Goal: Obtain resource: Obtain resource

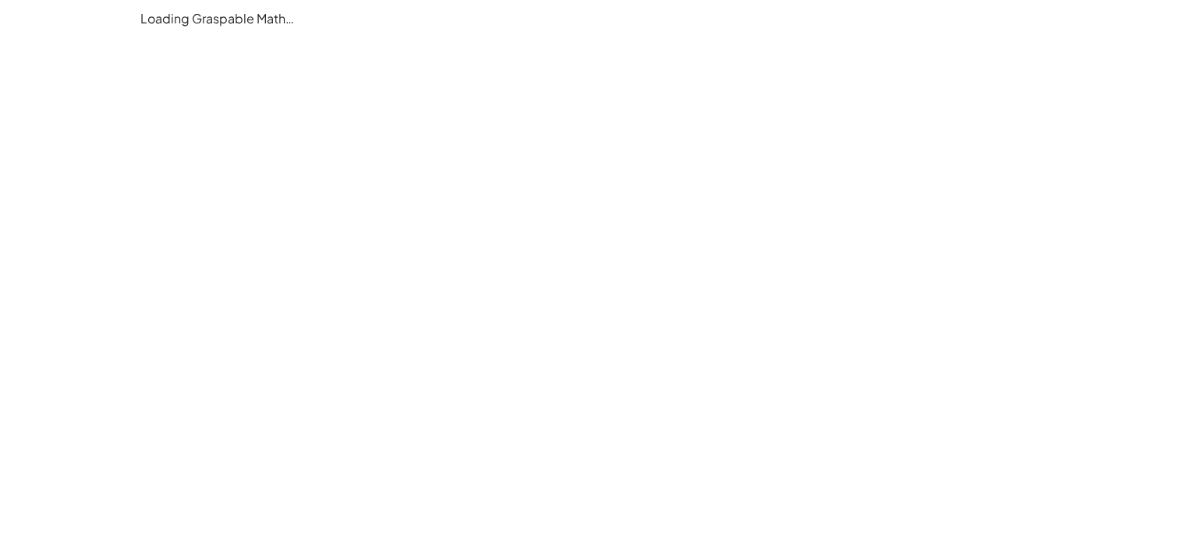
click at [424, 215] on main "Loading Graspable Math…" at bounding box center [599, 271] width 1198 height 542
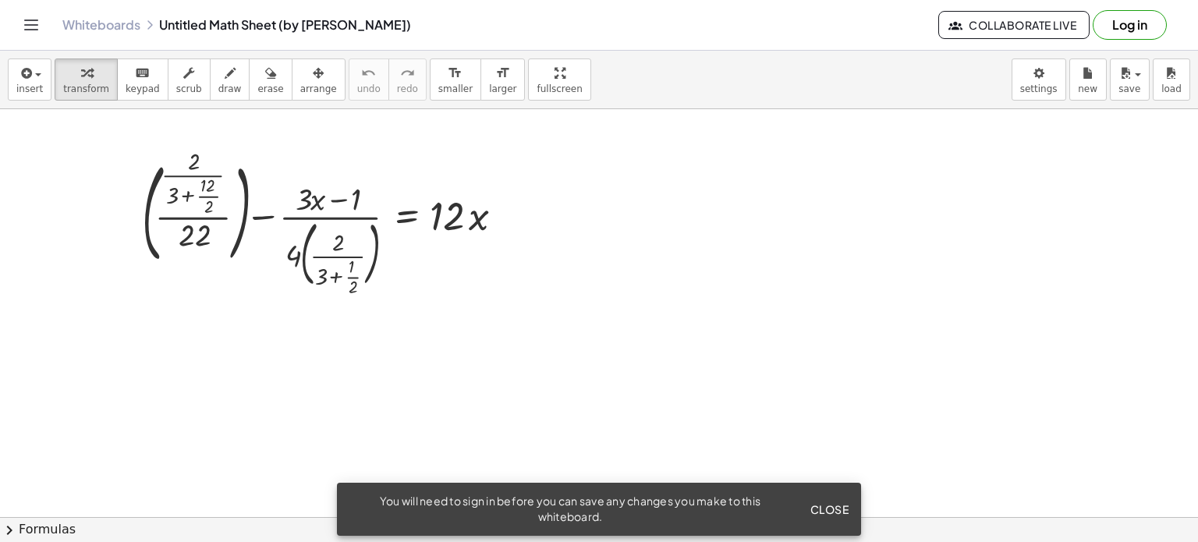
click at [832, 512] on span "Close" at bounding box center [829, 509] width 39 height 14
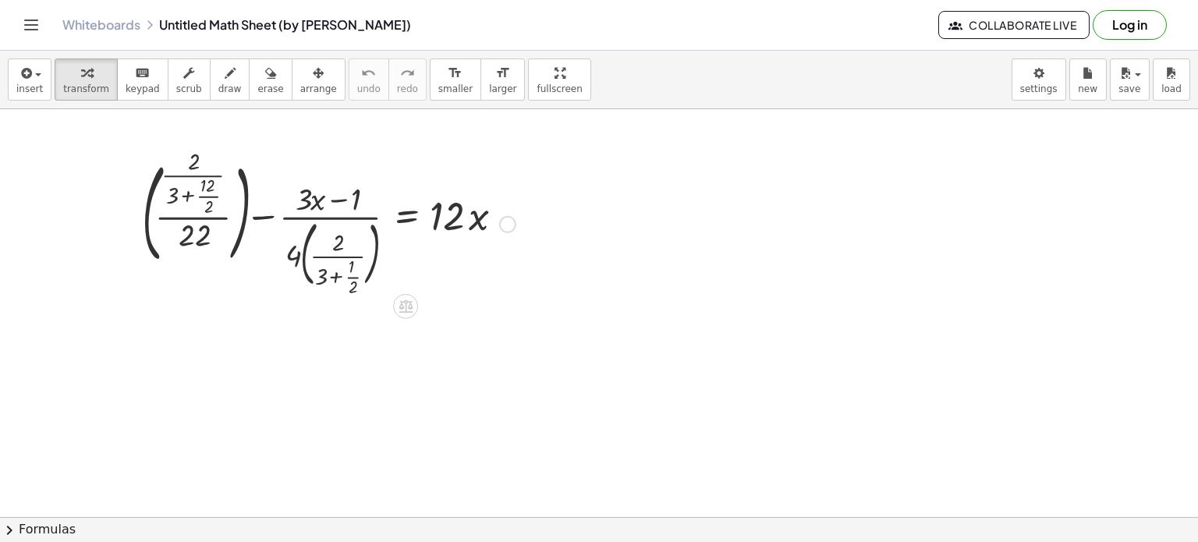
click at [286, 224] on div at bounding box center [328, 223] width 389 height 139
click at [209, 207] on div at bounding box center [328, 223] width 389 height 139
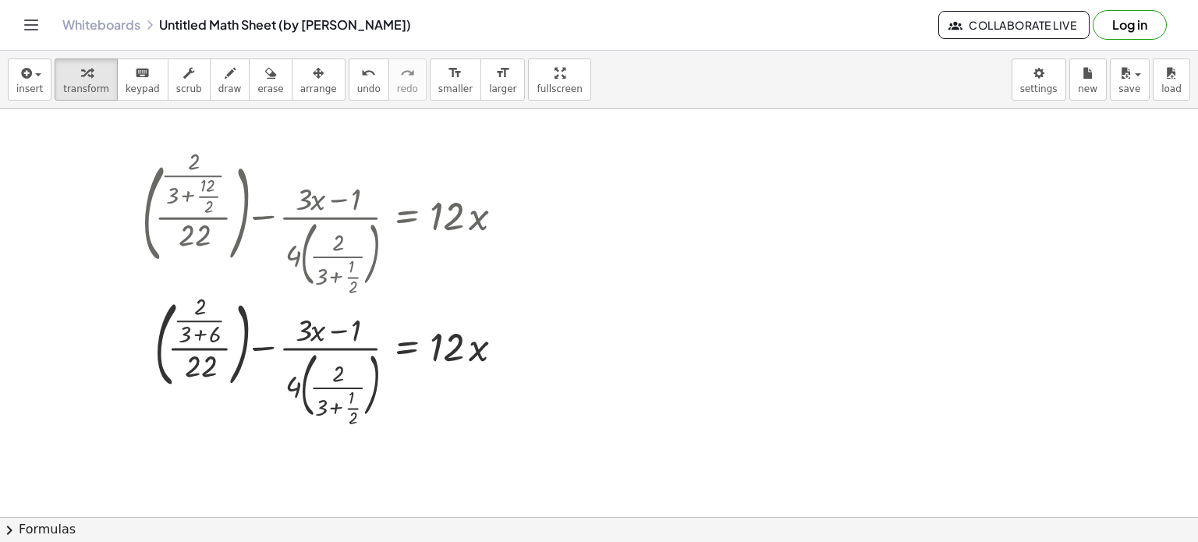
click at [633, 296] on div at bounding box center [599, 518] width 1198 height 818
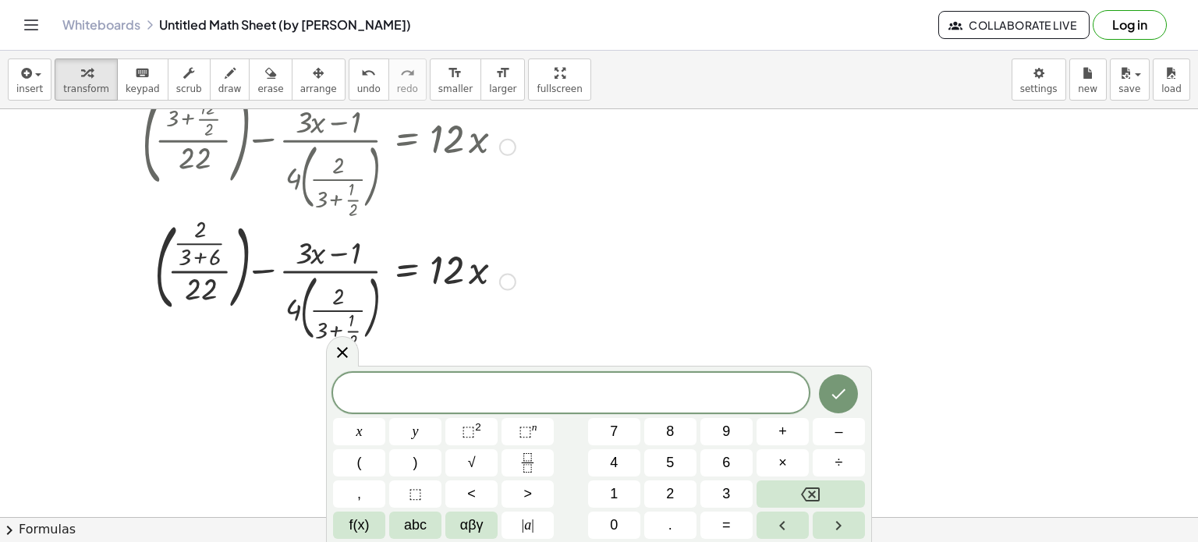
scroll to position [78, 0]
click at [346, 350] on icon at bounding box center [342, 352] width 11 height 11
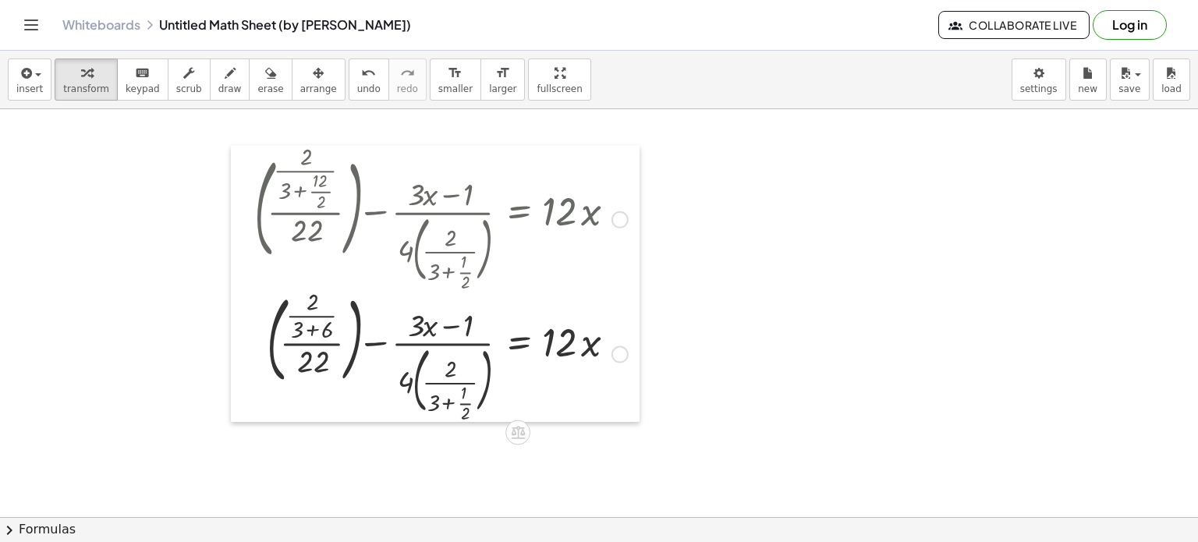
drag, startPoint x: 132, startPoint y: 218, endPoint x: 206, endPoint y: 247, distance: 79.8
click at [231, 247] on div at bounding box center [242, 283] width 23 height 277
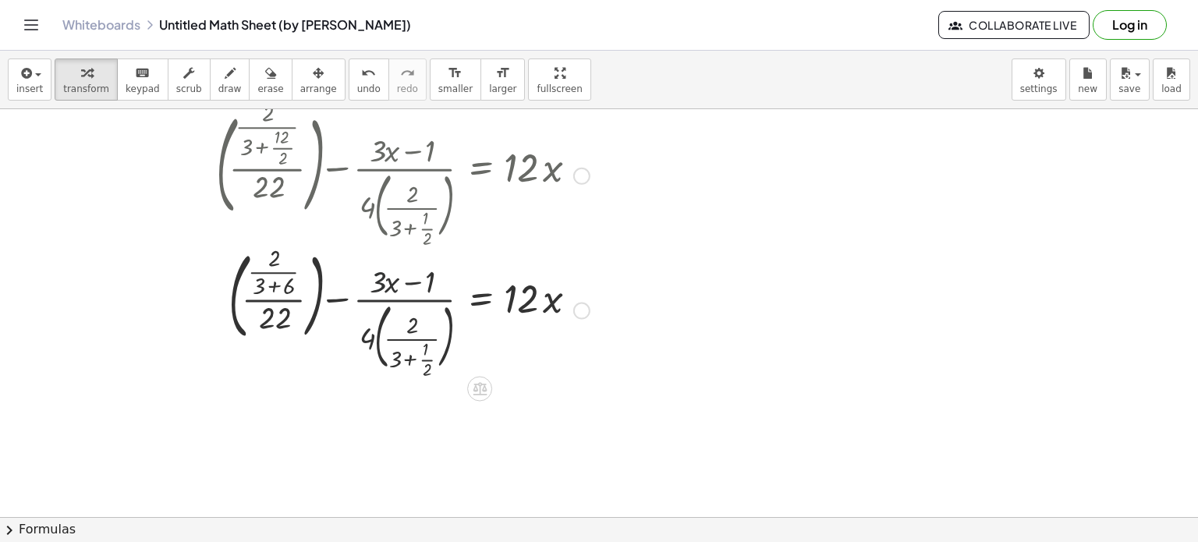
click at [362, 253] on div at bounding box center [402, 308] width 389 height 131
click at [389, 296] on div at bounding box center [402, 308] width 389 height 131
click at [36, 27] on icon "Toggle navigation" at bounding box center [31, 25] width 19 height 19
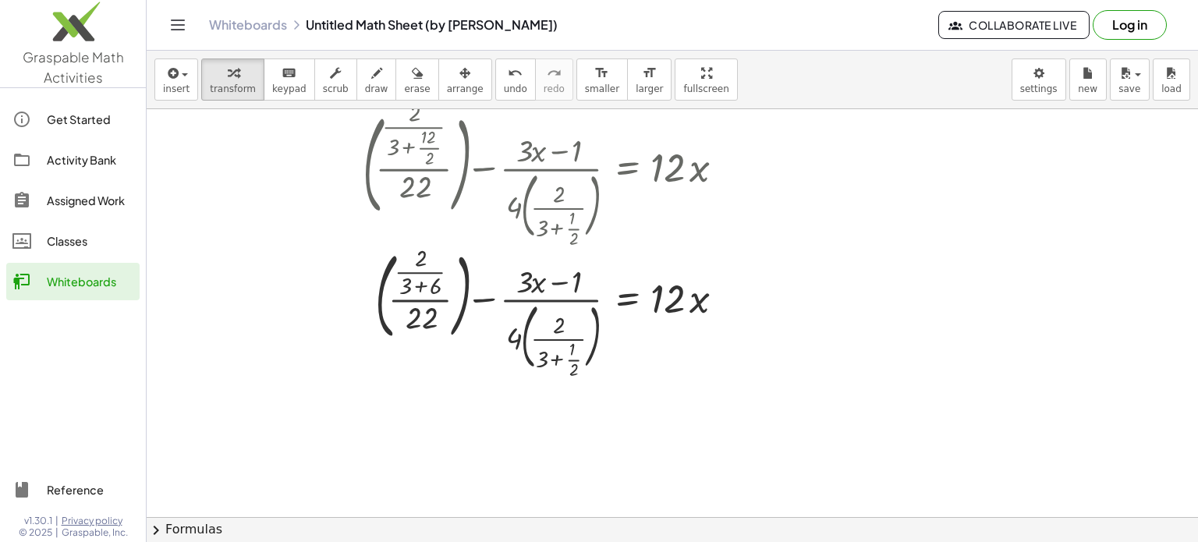
click at [282, 279] on div at bounding box center [673, 440] width 1052 height 818
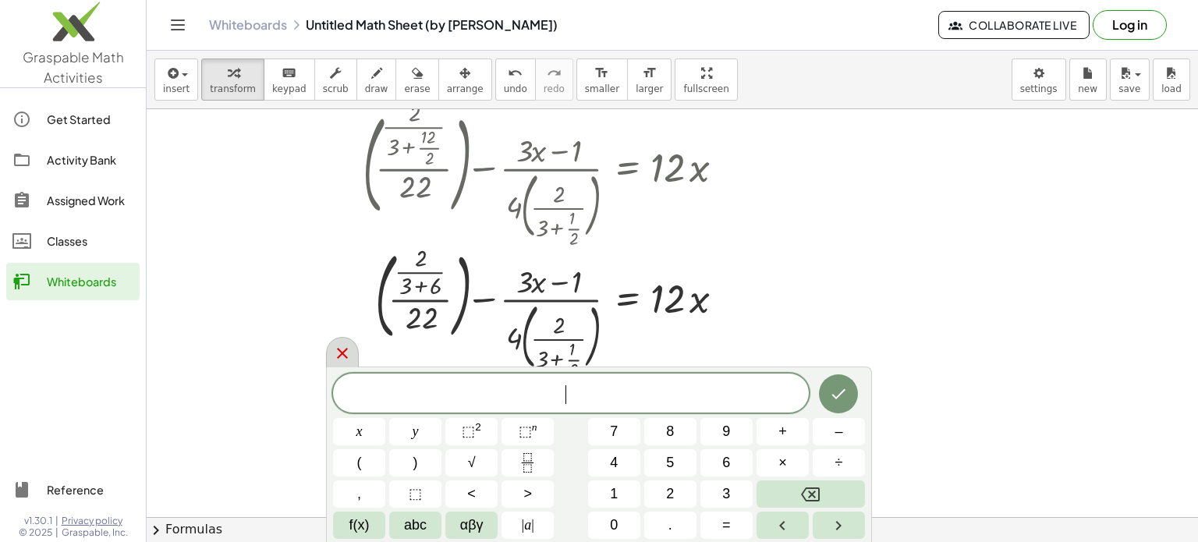
click at [329, 349] on div at bounding box center [342, 352] width 33 height 30
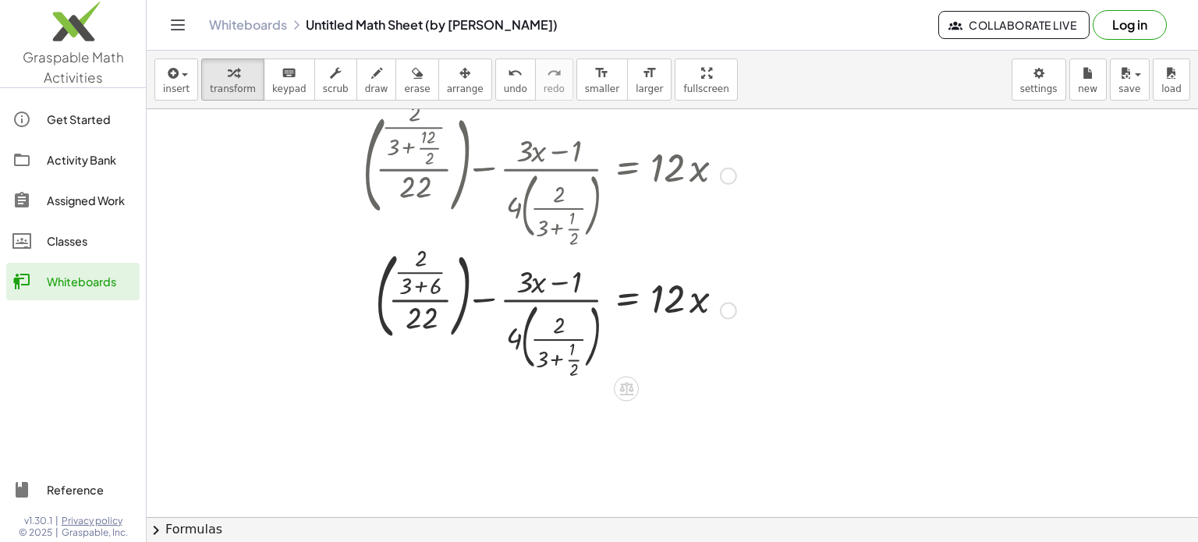
click at [591, 274] on div at bounding box center [549, 308] width 389 height 131
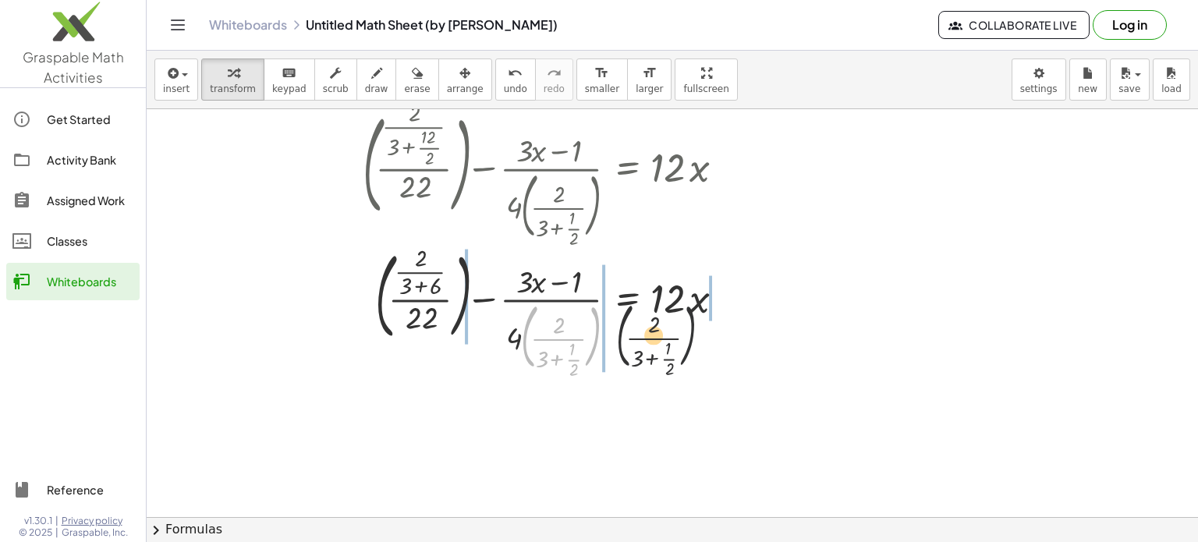
drag, startPoint x: 591, startPoint y: 329, endPoint x: 723, endPoint y: 328, distance: 131.8
click at [723, 328] on div at bounding box center [549, 308] width 389 height 131
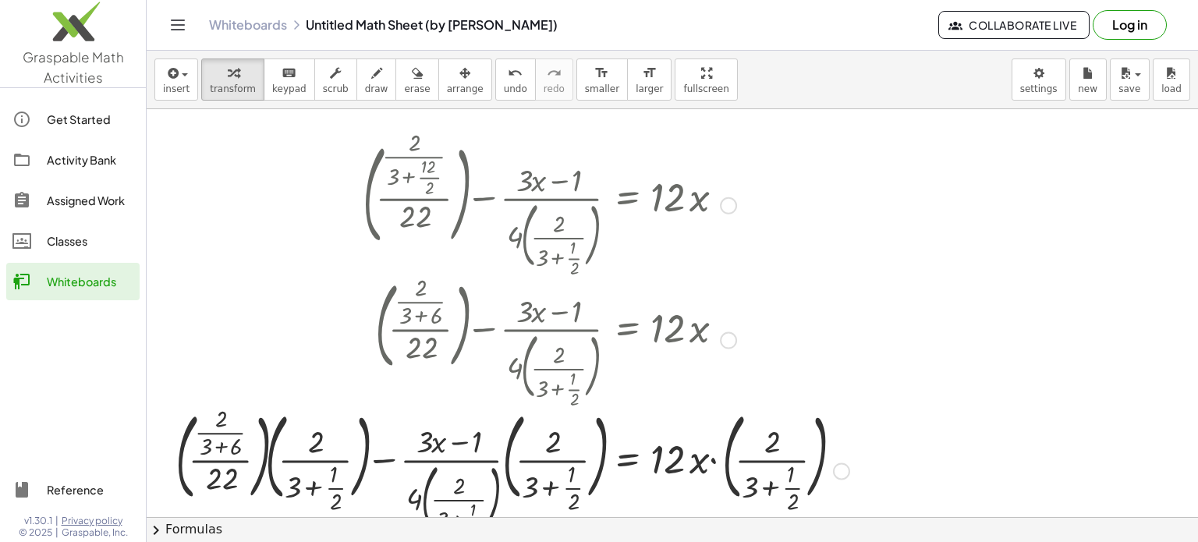
scroll to position [47, 0]
click at [438, 187] on div at bounding box center [513, 206] width 690 height 139
drag, startPoint x: 438, startPoint y: 187, endPoint x: 470, endPoint y: 196, distance: 32.4
click at [470, 196] on div at bounding box center [513, 206] width 690 height 139
drag, startPoint x: 415, startPoint y: 205, endPoint x: 528, endPoint y: 208, distance: 113.2
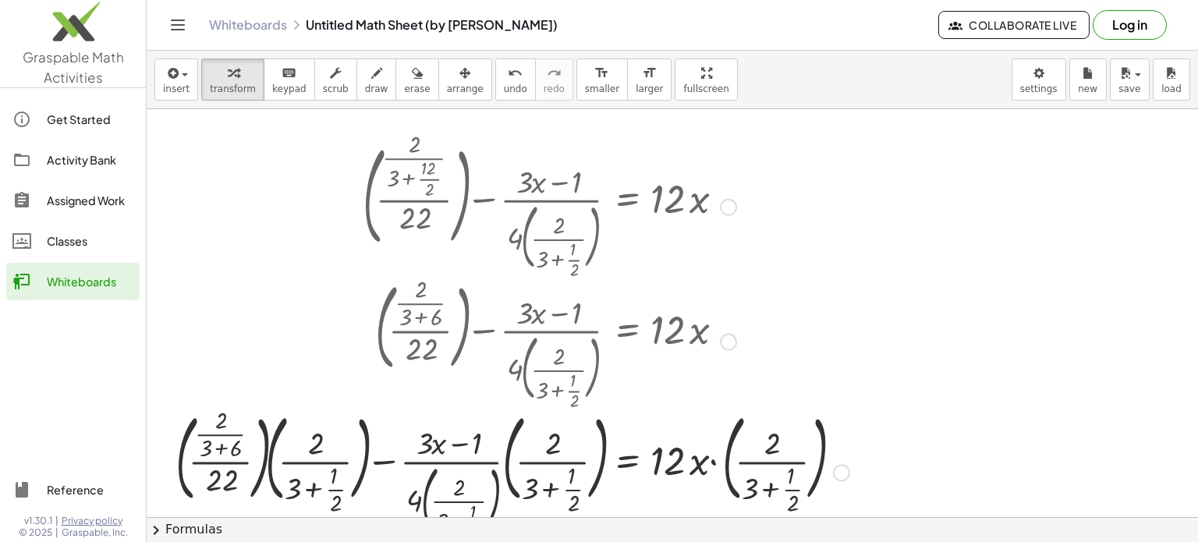
click at [528, 208] on div at bounding box center [513, 206] width 690 height 139
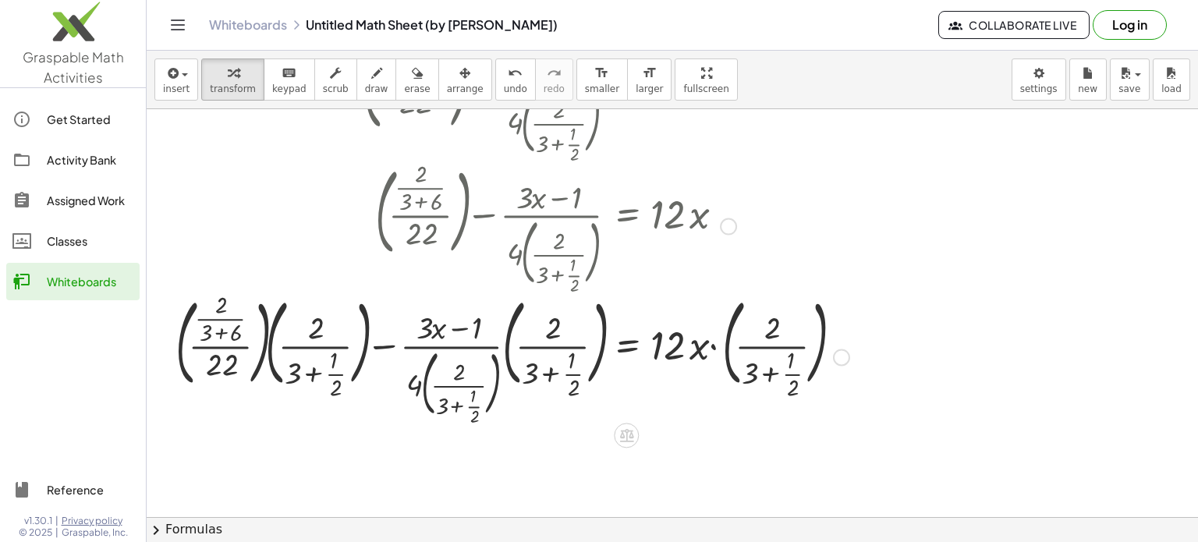
scroll to position [164, 0]
drag, startPoint x: 575, startPoint y: 337, endPoint x: 686, endPoint y: 355, distance: 113.0
click at [686, 355] on div at bounding box center [513, 354] width 690 height 131
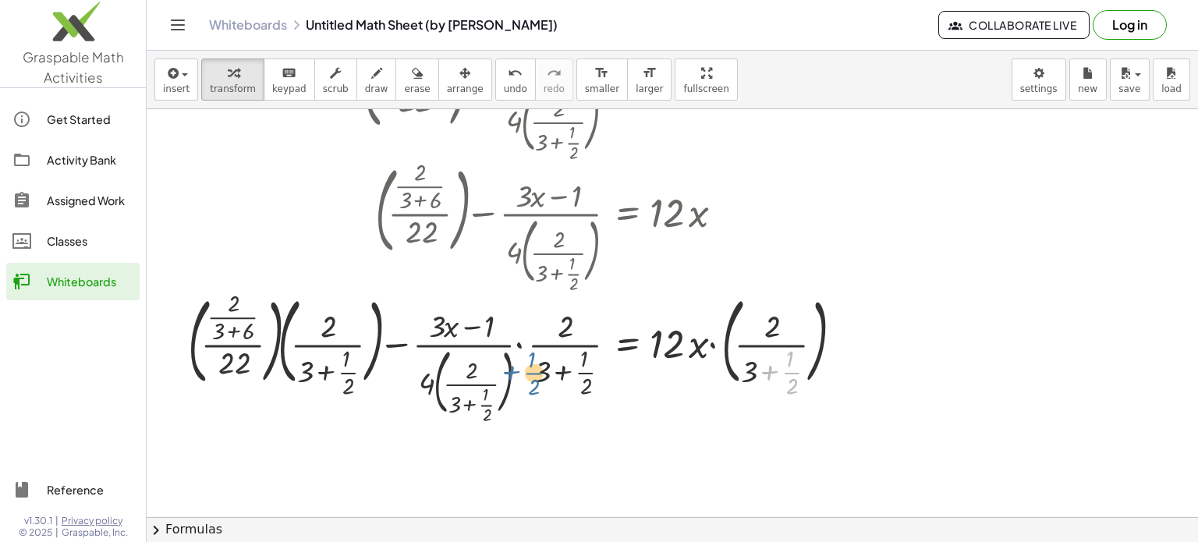
drag, startPoint x: 774, startPoint y: 357, endPoint x: 496, endPoint y: 350, distance: 277.8
click at [496, 350] on div at bounding box center [518, 354] width 676 height 131
drag, startPoint x: 417, startPoint y: 355, endPoint x: 800, endPoint y: 352, distance: 383.0
click at [800, 352] on div at bounding box center [518, 354] width 676 height 131
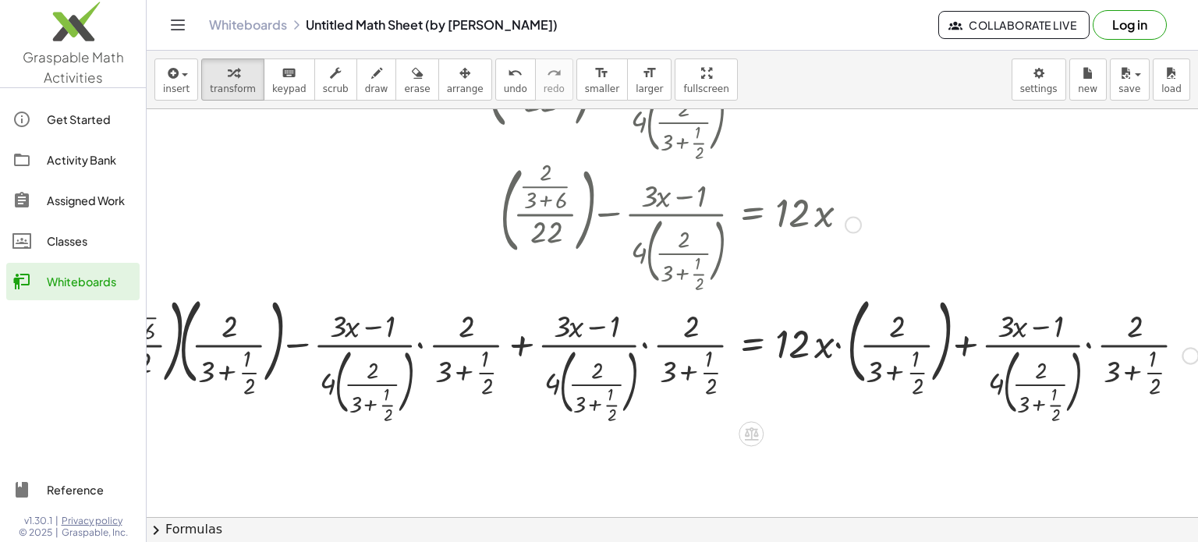
scroll to position [0, 81]
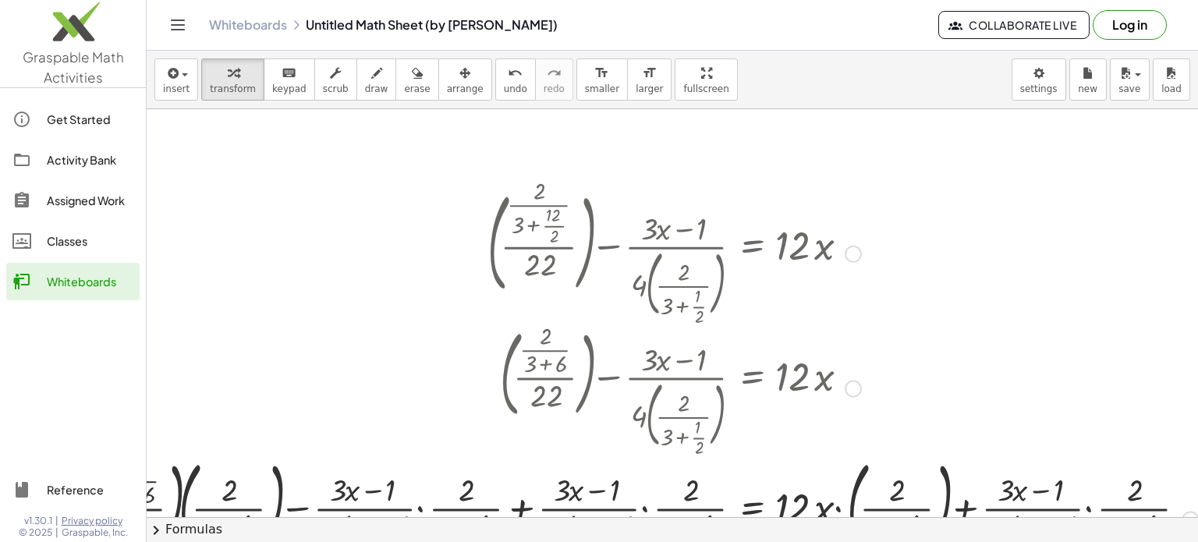
click at [627, 258] on div at bounding box center [643, 252] width 1125 height 139
click at [585, 249] on div at bounding box center [643, 252] width 1125 height 139
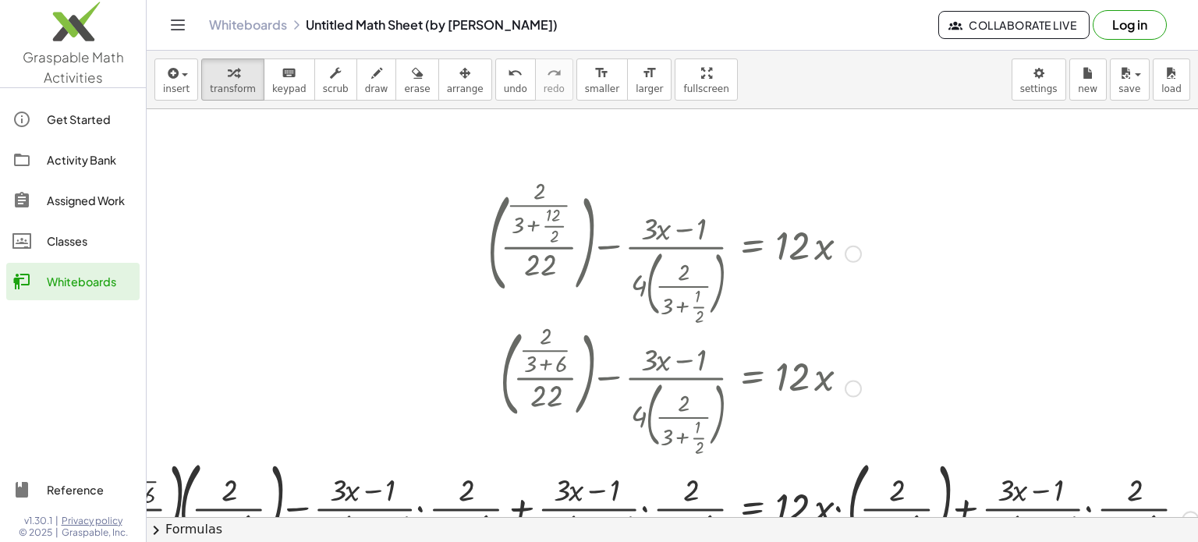
click at [696, 264] on div at bounding box center [643, 252] width 1125 height 139
click at [787, 261] on div at bounding box center [643, 252] width 1125 height 139
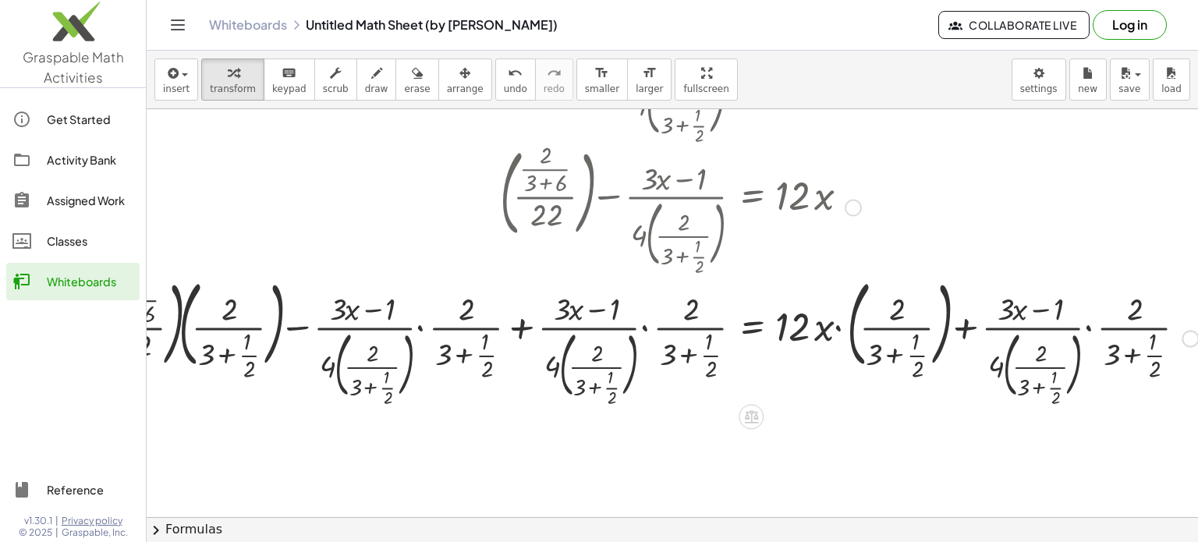
scroll to position [183, 81]
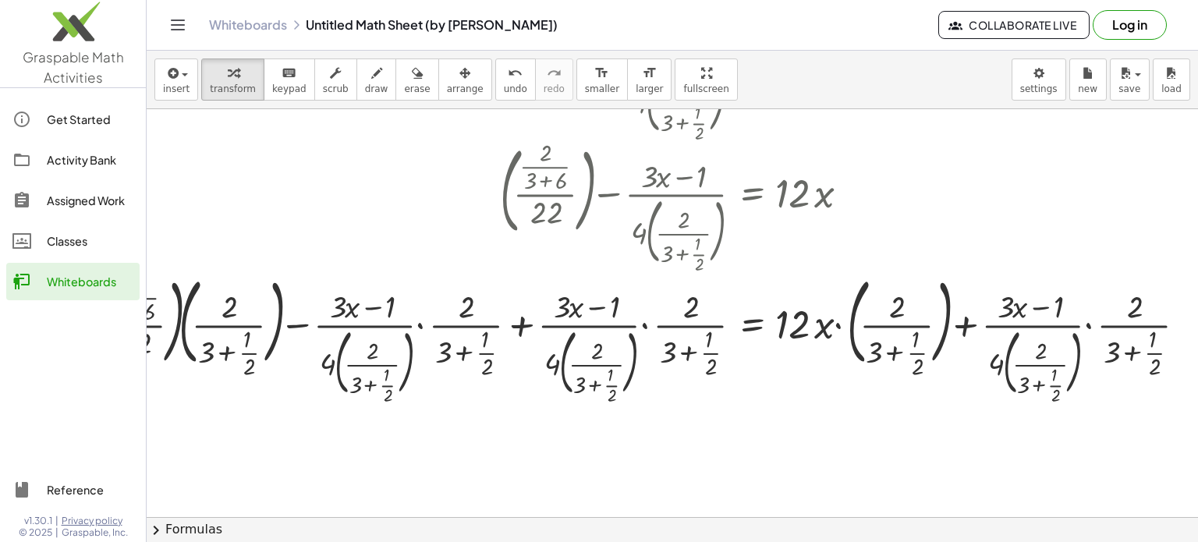
click at [159, 530] on span "chevron_right" at bounding box center [156, 530] width 19 height 19
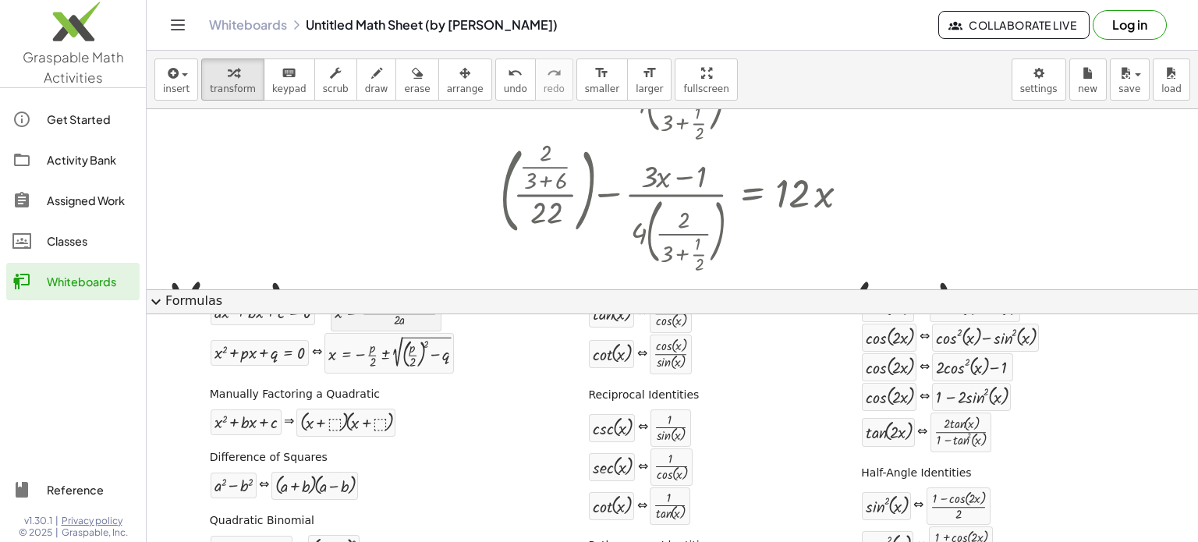
scroll to position [0, 0]
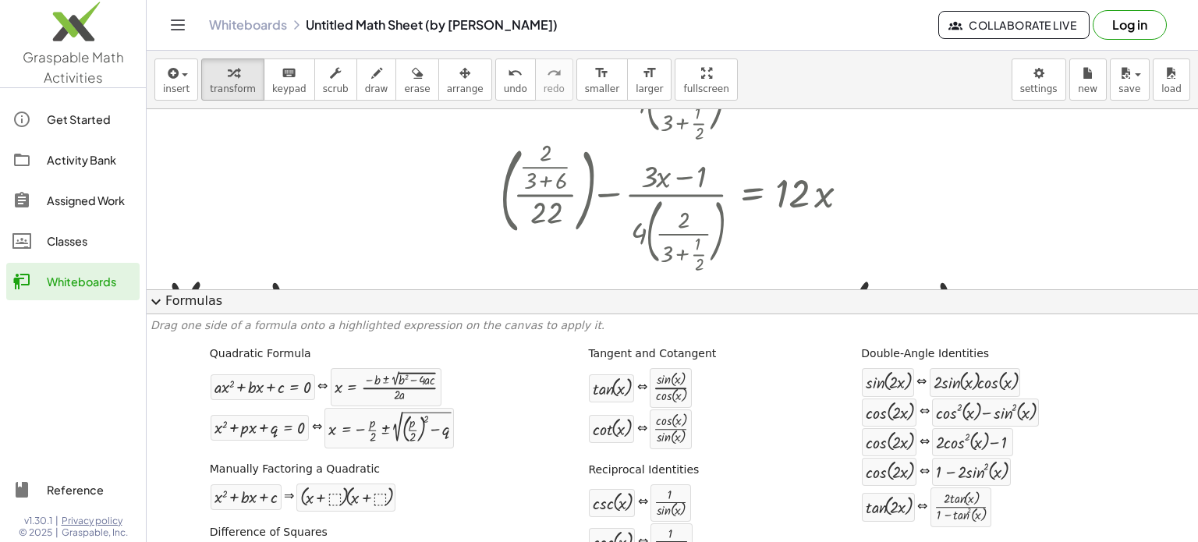
click at [153, 305] on span "expand_more" at bounding box center [156, 302] width 19 height 19
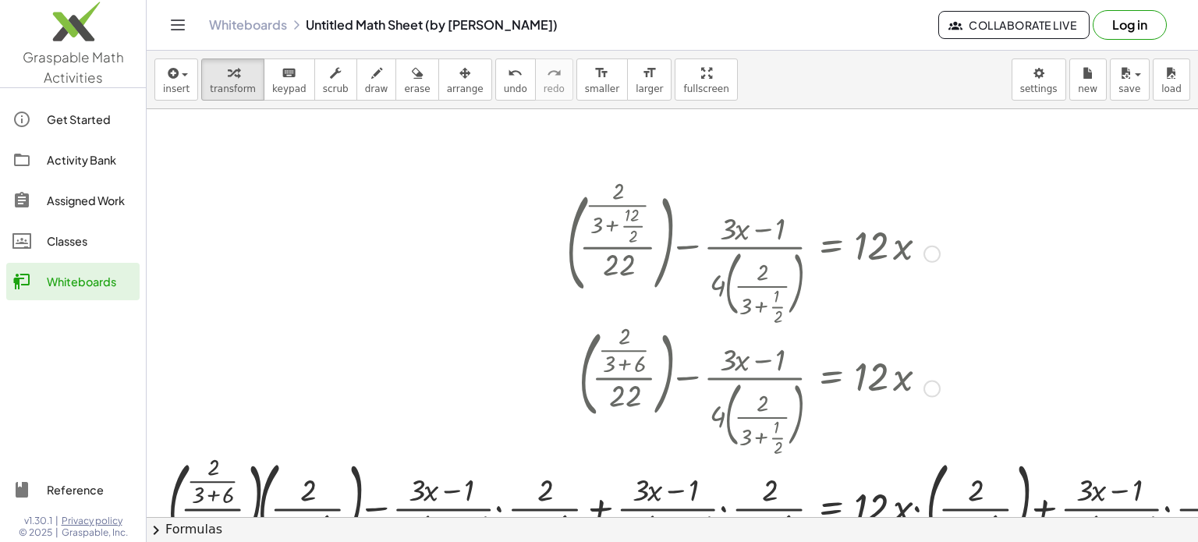
scroll to position [0, 2]
drag, startPoint x: 638, startPoint y: 229, endPoint x: 527, endPoint y: 199, distance: 114.9
click at [527, 199] on div at bounding box center [722, 252] width 1125 height 139
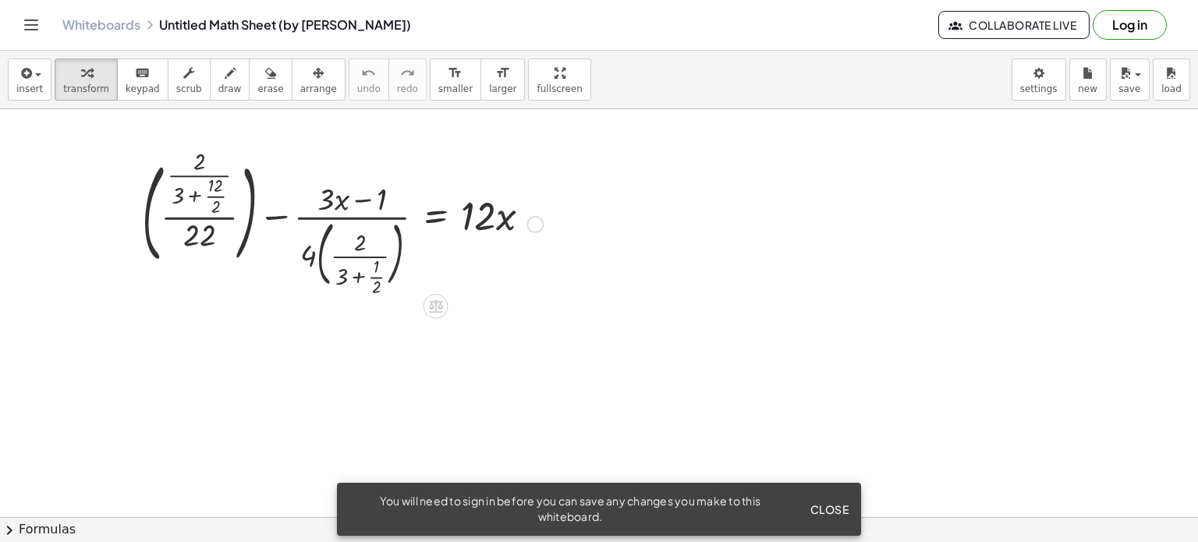
click at [250, 236] on div at bounding box center [342, 223] width 417 height 139
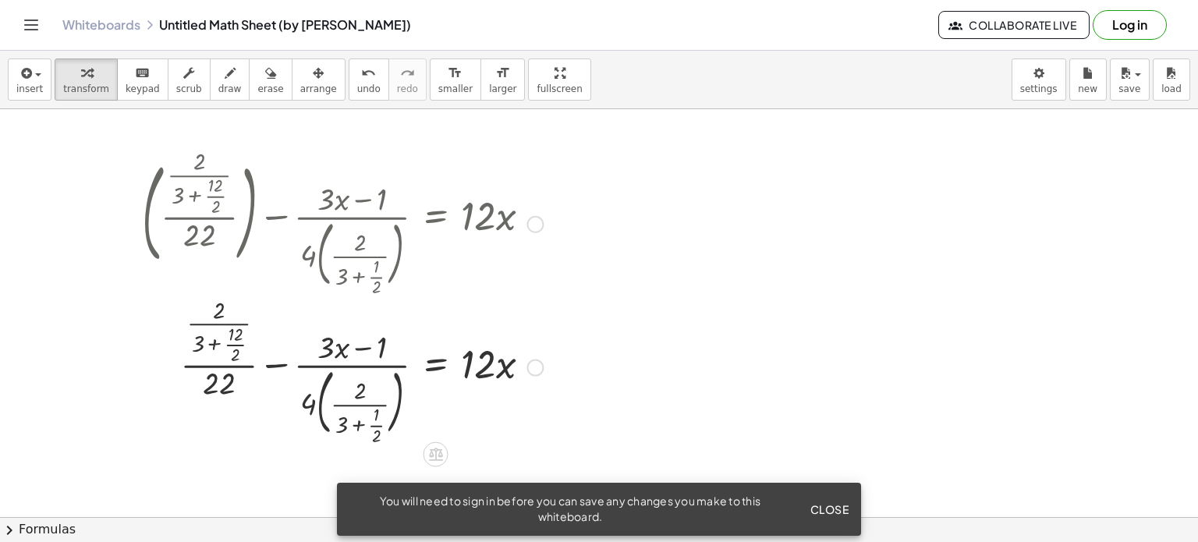
click at [346, 256] on div at bounding box center [342, 223] width 417 height 139
click at [505, 220] on div at bounding box center [342, 223] width 417 height 139
click at [533, 225] on div at bounding box center [535, 224] width 17 height 17
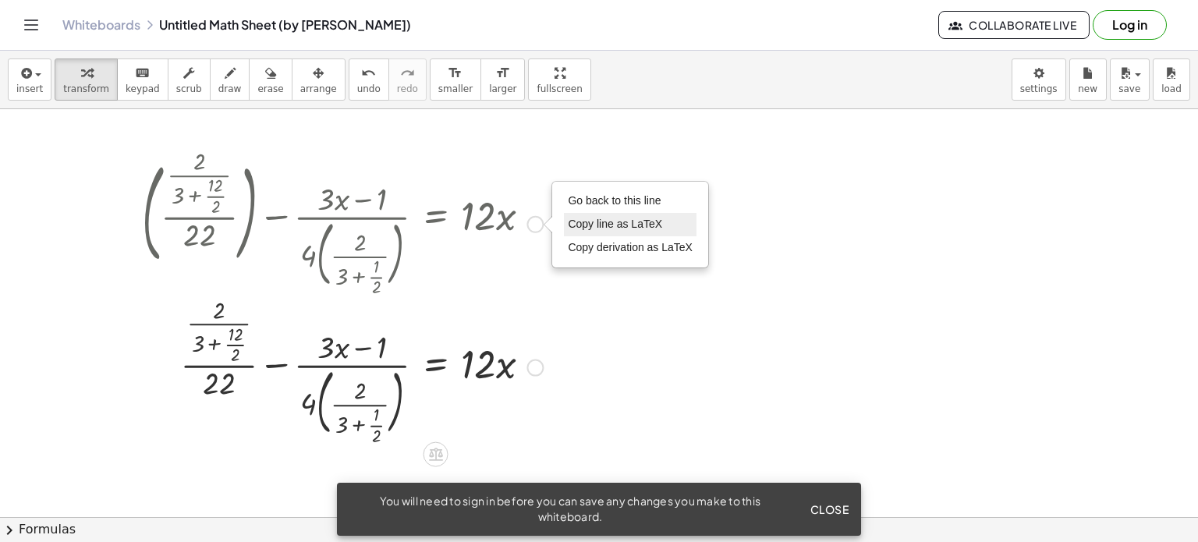
click at [613, 219] on span "Copy line as LaTeX" at bounding box center [615, 224] width 94 height 12
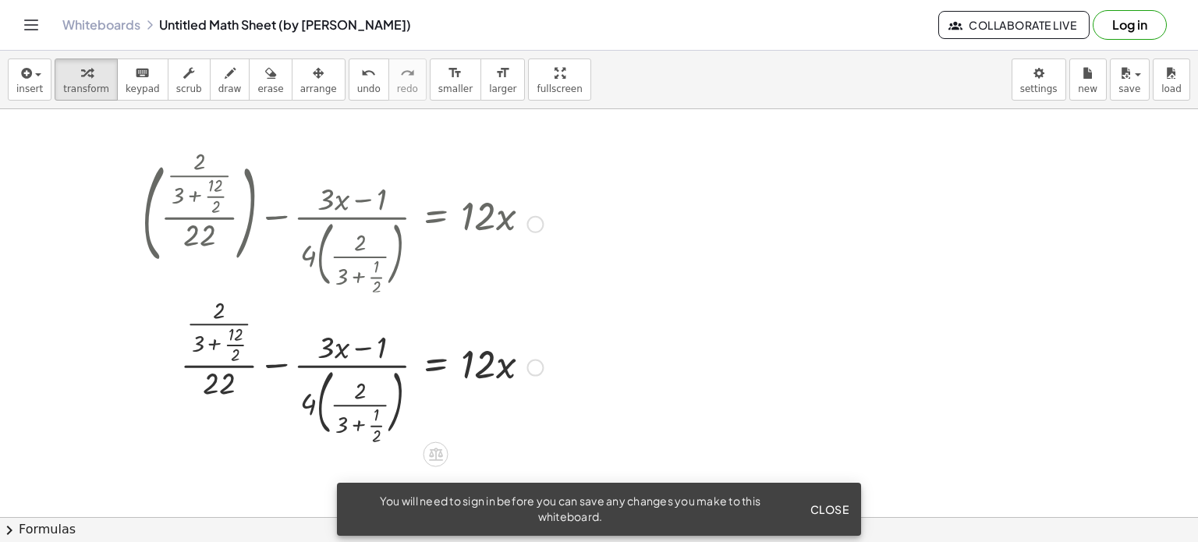
click at [537, 229] on div "Copied done" at bounding box center [535, 224] width 17 height 17
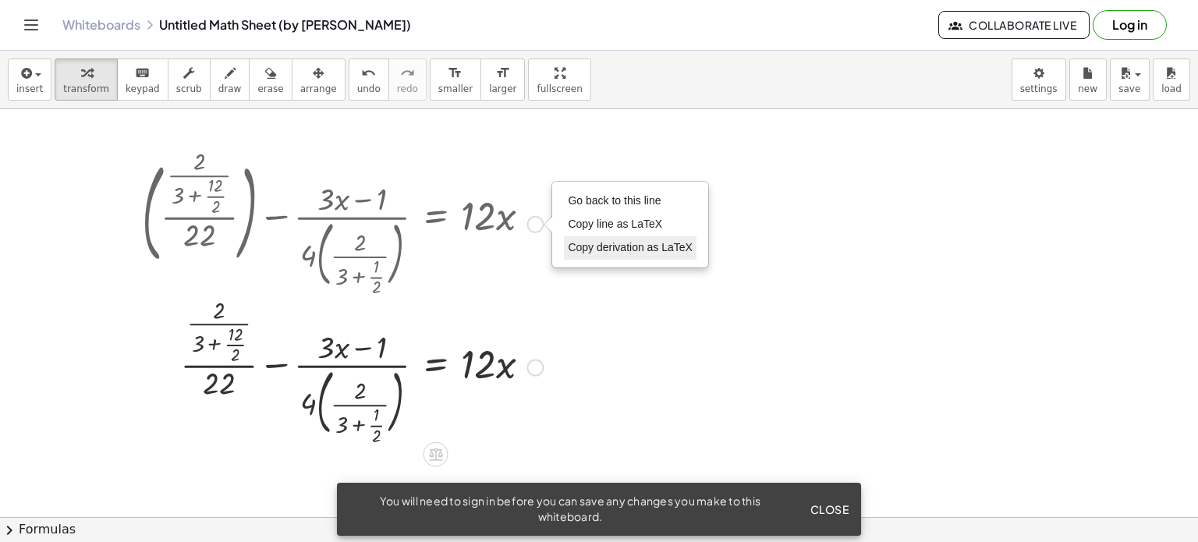
click at [601, 243] on span "Copy derivation as LaTeX" at bounding box center [630, 247] width 125 height 12
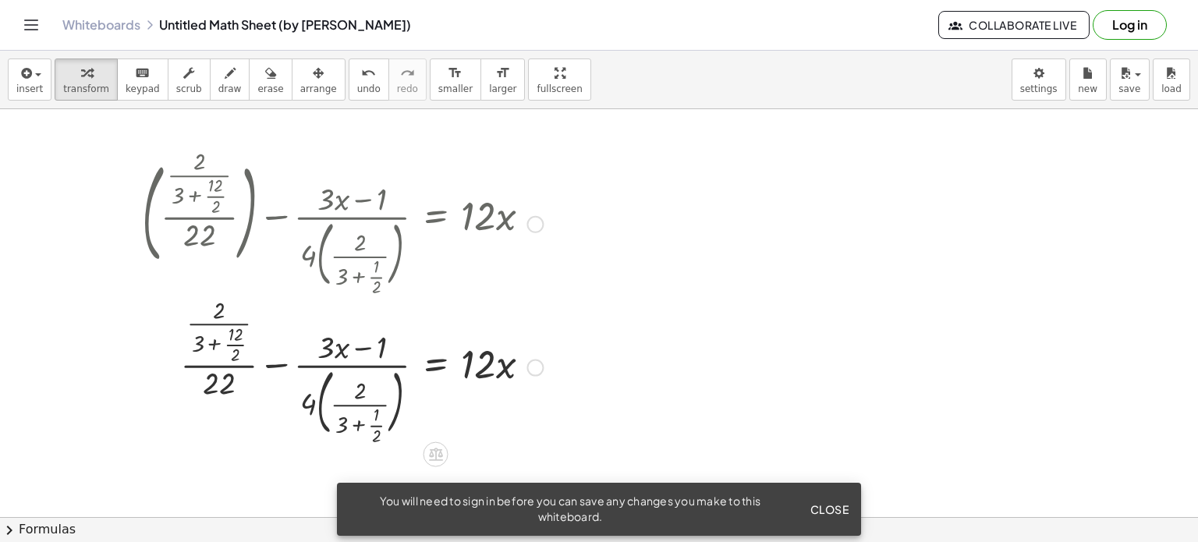
click at [537, 221] on div "Copied done" at bounding box center [535, 224] width 17 height 17
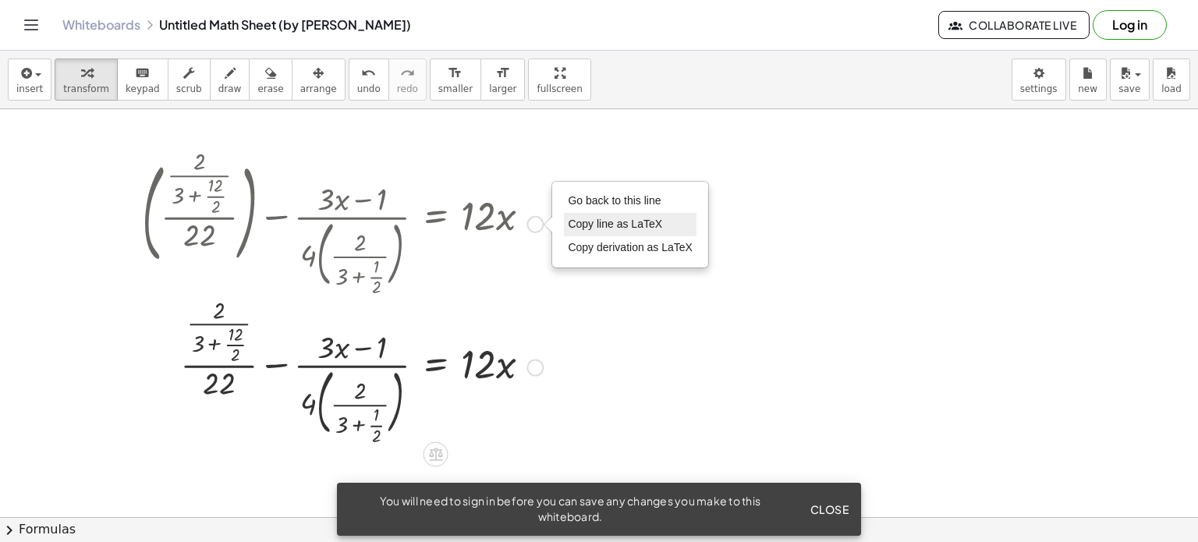
click at [621, 223] on span "Copy line as LaTeX" at bounding box center [615, 224] width 94 height 12
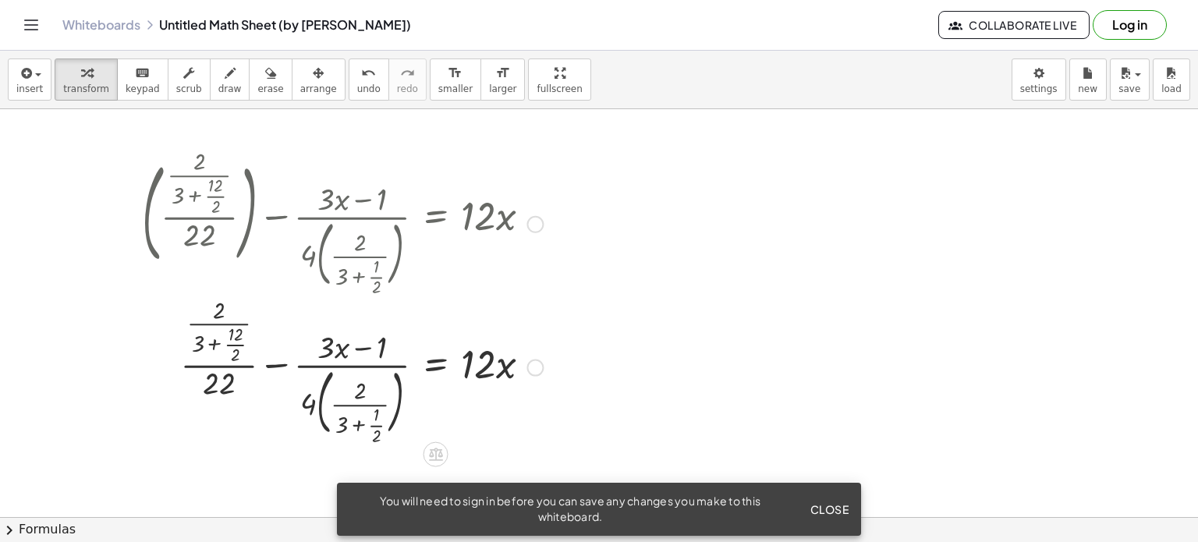
click at [233, 203] on div at bounding box center [342, 223] width 417 height 139
click at [396, 229] on div at bounding box center [342, 223] width 417 height 139
click at [378, 230] on div at bounding box center [342, 223] width 417 height 139
click at [284, 236] on div at bounding box center [342, 223] width 417 height 139
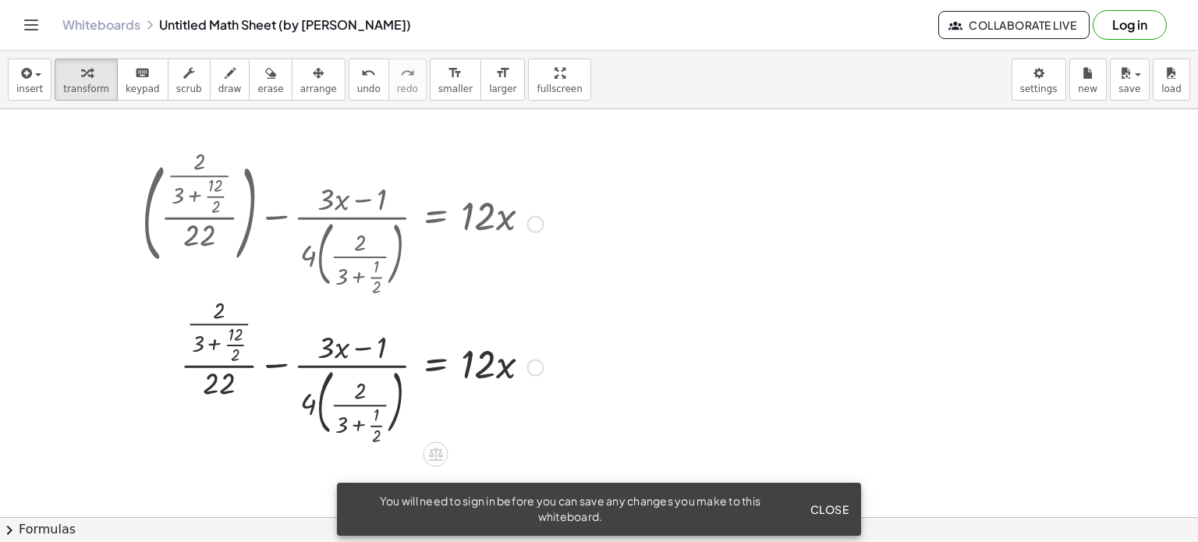
click at [284, 236] on div at bounding box center [342, 223] width 417 height 139
click at [250, 230] on div at bounding box center [342, 223] width 417 height 139
click at [825, 509] on span "Close" at bounding box center [829, 509] width 39 height 14
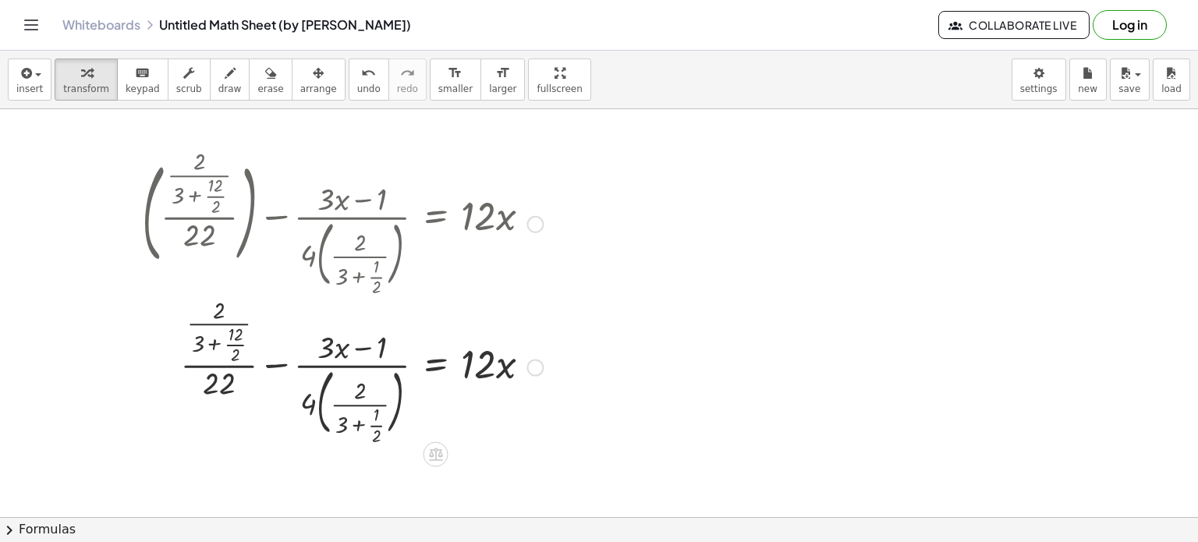
click at [372, 370] on div at bounding box center [342, 366] width 417 height 148
click at [435, 451] on icon at bounding box center [436, 455] width 14 height 13
click at [374, 457] on span "+" at bounding box center [373, 455] width 9 height 23
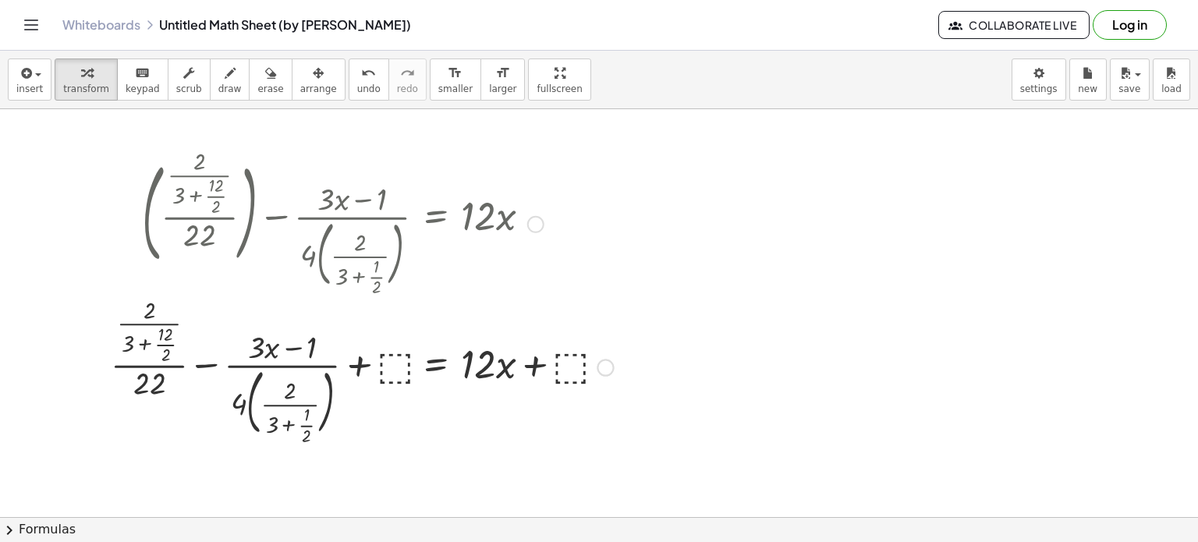
click at [411, 327] on div at bounding box center [362, 366] width 518 height 148
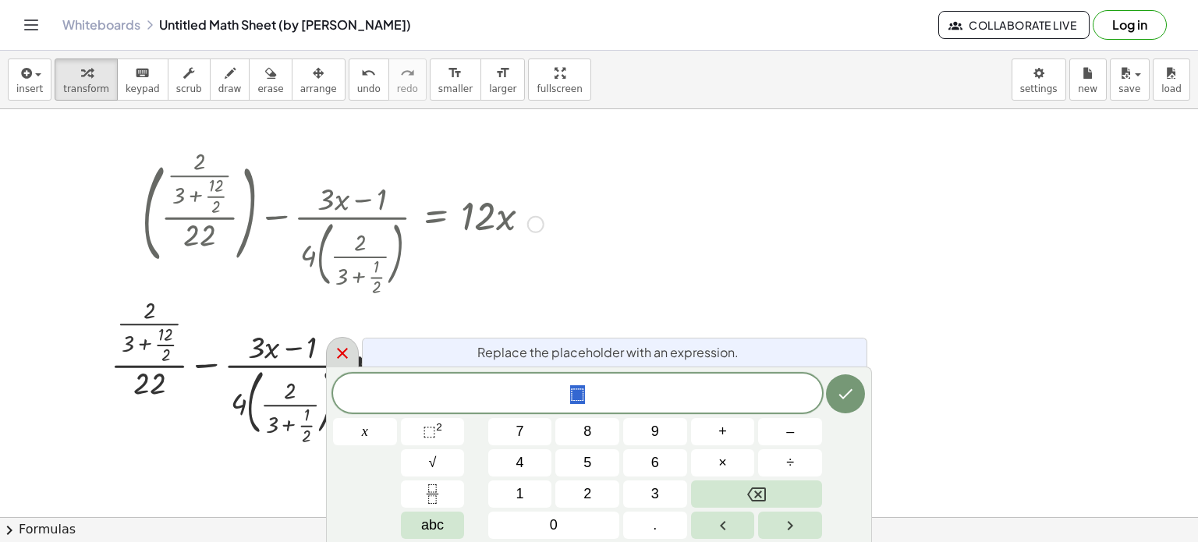
click at [346, 364] on div at bounding box center [342, 352] width 33 height 30
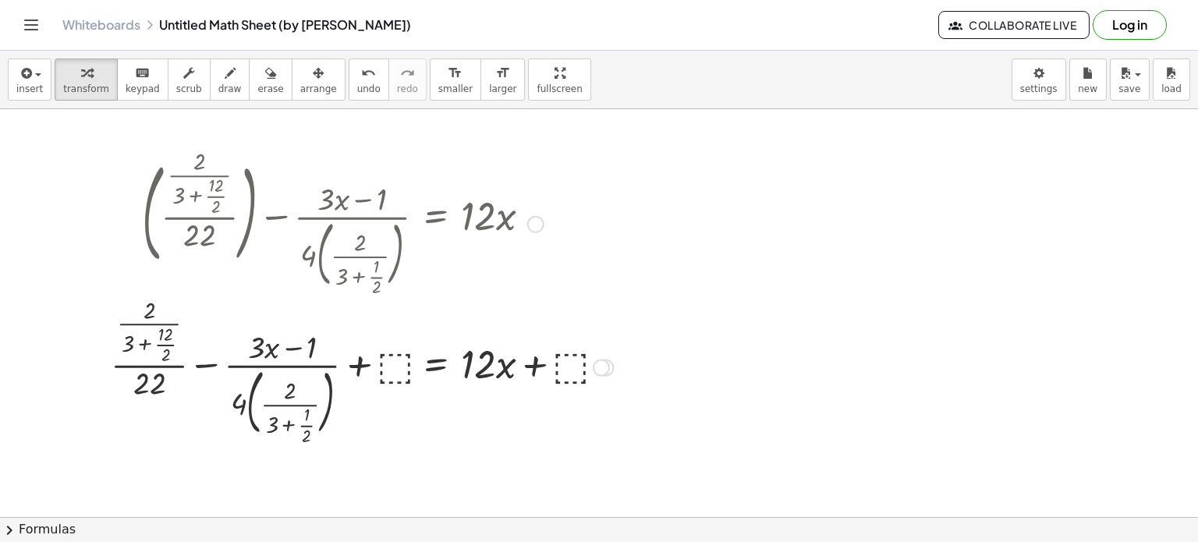
click at [406, 369] on div at bounding box center [362, 366] width 518 height 148
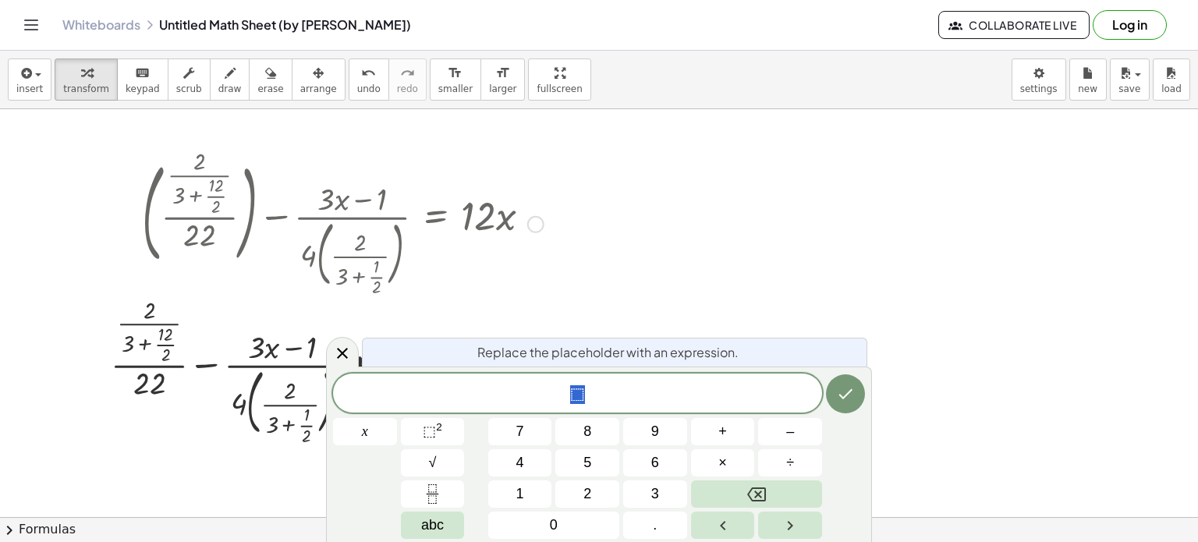
click at [372, 262] on div at bounding box center [362, 223] width 518 height 139
click at [349, 346] on icon at bounding box center [342, 353] width 19 height 19
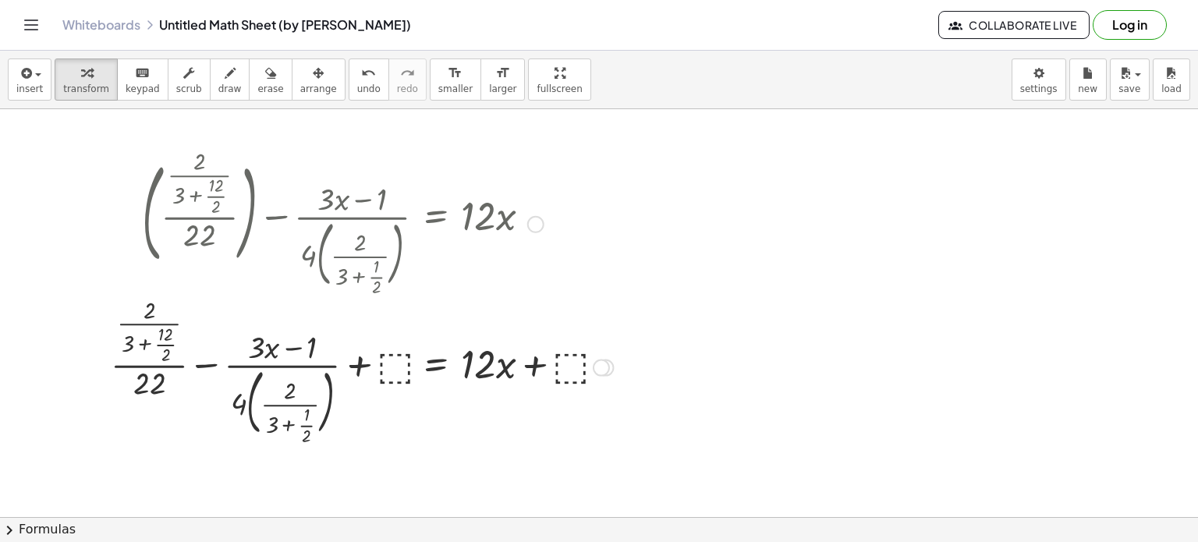
click at [215, 210] on div at bounding box center [362, 223] width 518 height 139
click at [351, 221] on div at bounding box center [362, 223] width 518 height 139
drag, startPoint x: 351, startPoint y: 221, endPoint x: 413, endPoint y: 211, distance: 63.2
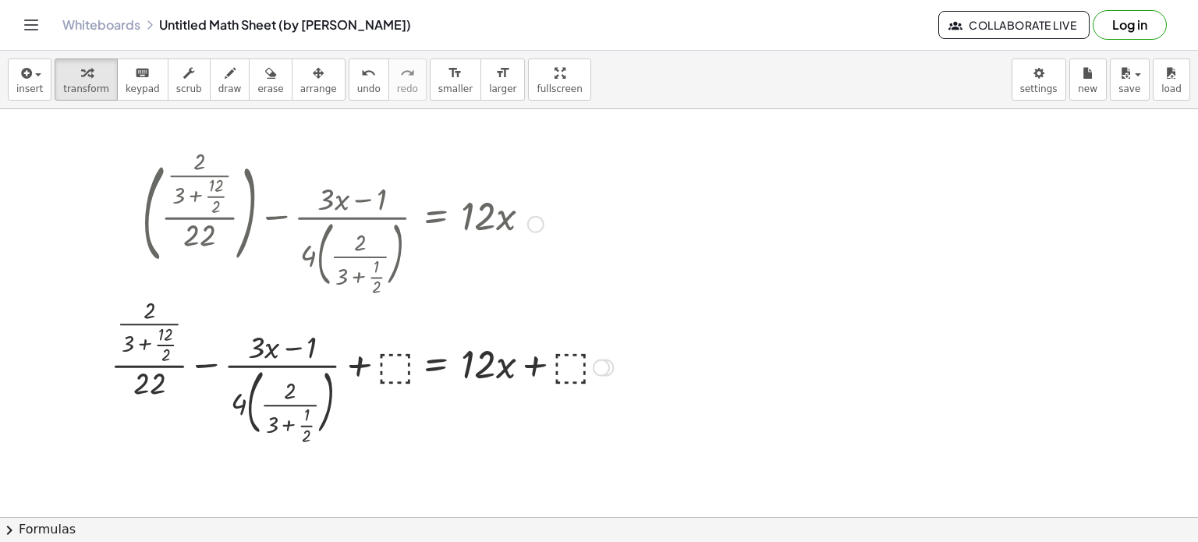
click at [413, 211] on div at bounding box center [362, 223] width 518 height 139
click at [415, 211] on div at bounding box center [362, 223] width 518 height 139
click at [534, 224] on div "Copied done" at bounding box center [535, 224] width 17 height 17
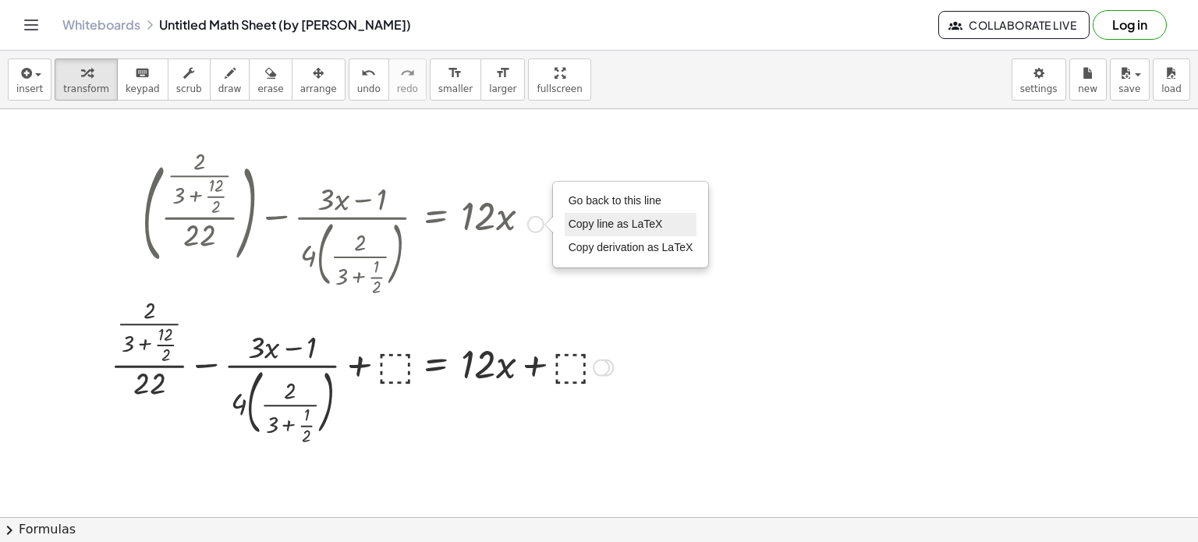
click at [587, 219] on span "Copy line as LaTeX" at bounding box center [616, 224] width 94 height 12
